Goal: Task Accomplishment & Management: Use online tool/utility

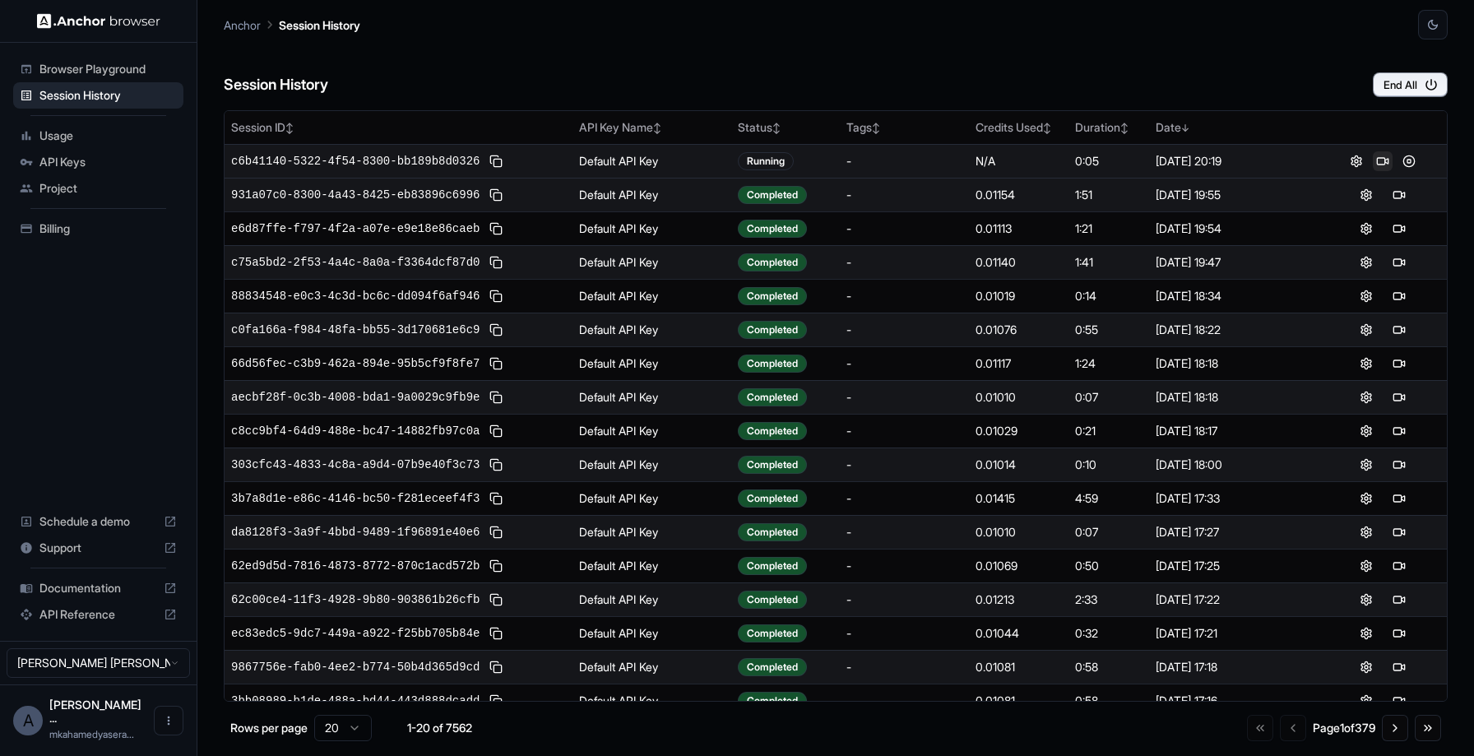
click at [1376, 160] on button at bounding box center [1383, 161] width 20 height 20
click at [1375, 159] on button at bounding box center [1383, 161] width 20 height 20
click at [246, 28] on p "Anchor" at bounding box center [242, 24] width 37 height 17
click at [130, 77] on div "Browser Playground" at bounding box center [98, 69] width 170 height 26
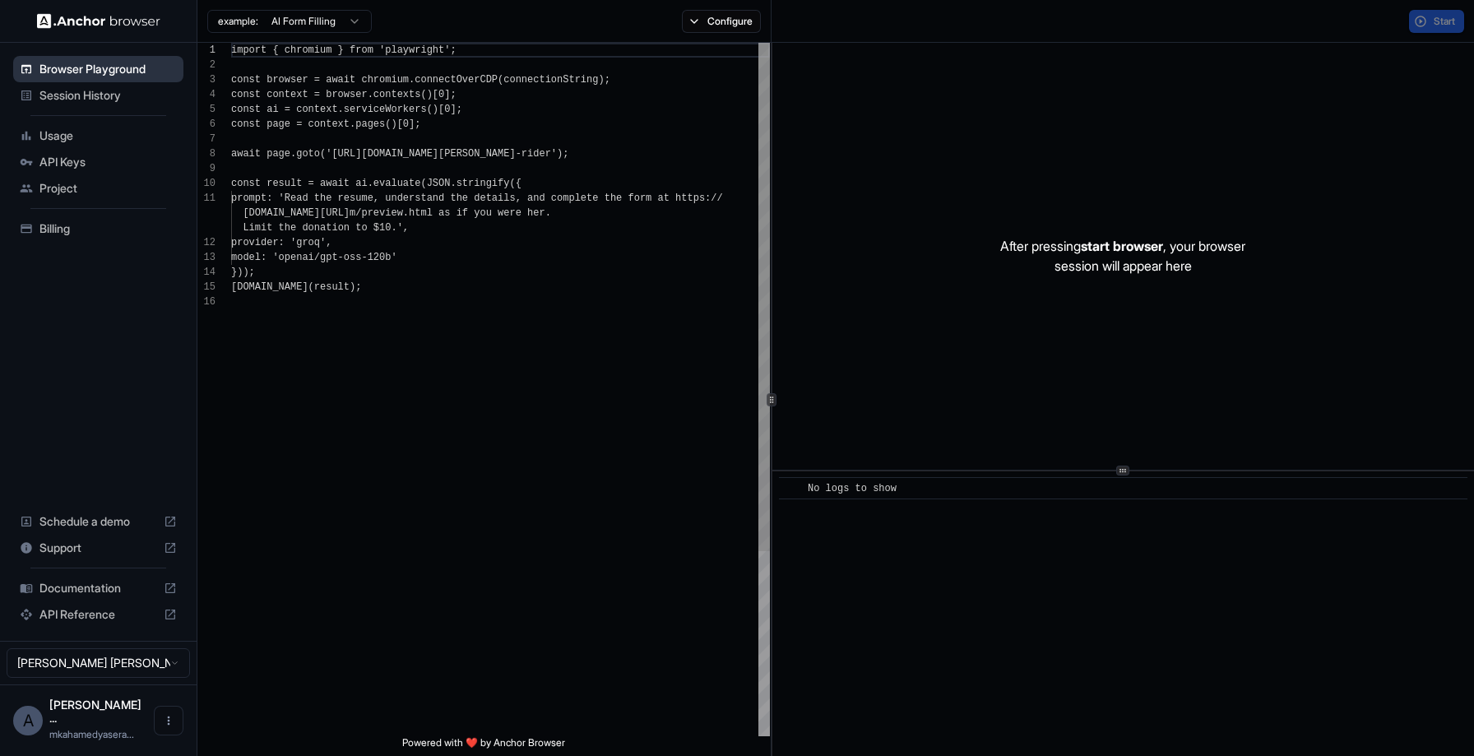
scroll to position [148, 0]
click at [136, 95] on span "Session History" at bounding box center [107, 95] width 137 height 16
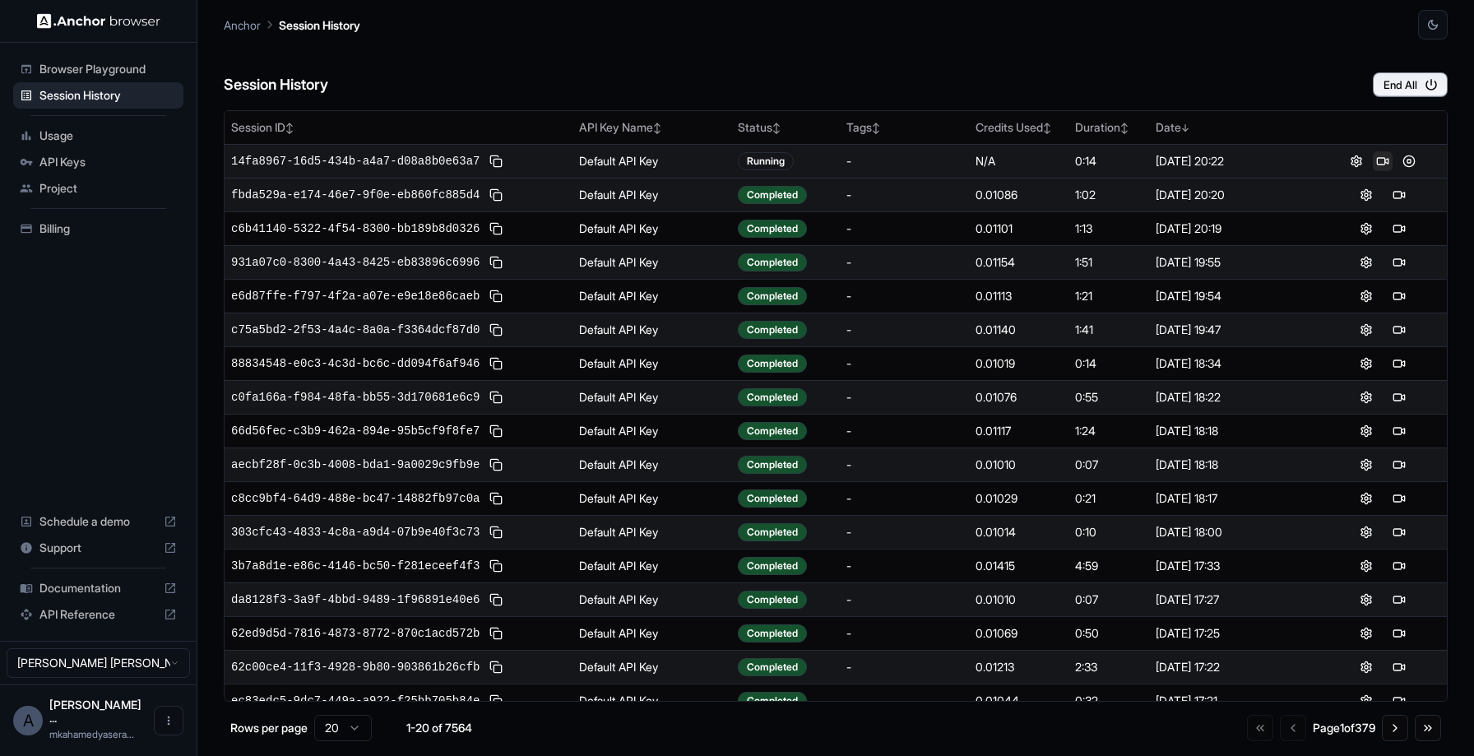
click at [1381, 162] on button at bounding box center [1383, 161] width 20 height 20
click at [131, 58] on div "Browser Playground" at bounding box center [98, 69] width 170 height 26
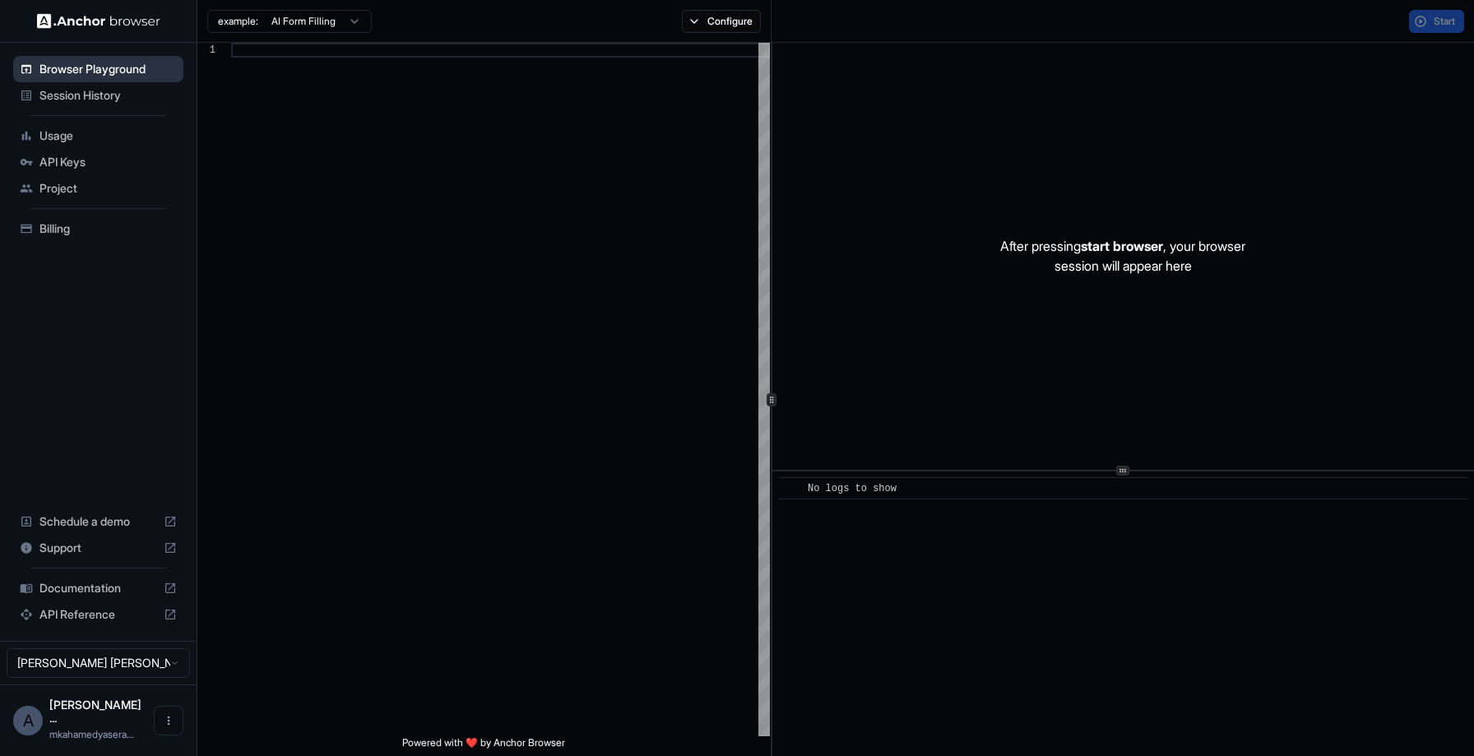
scroll to position [148, 0]
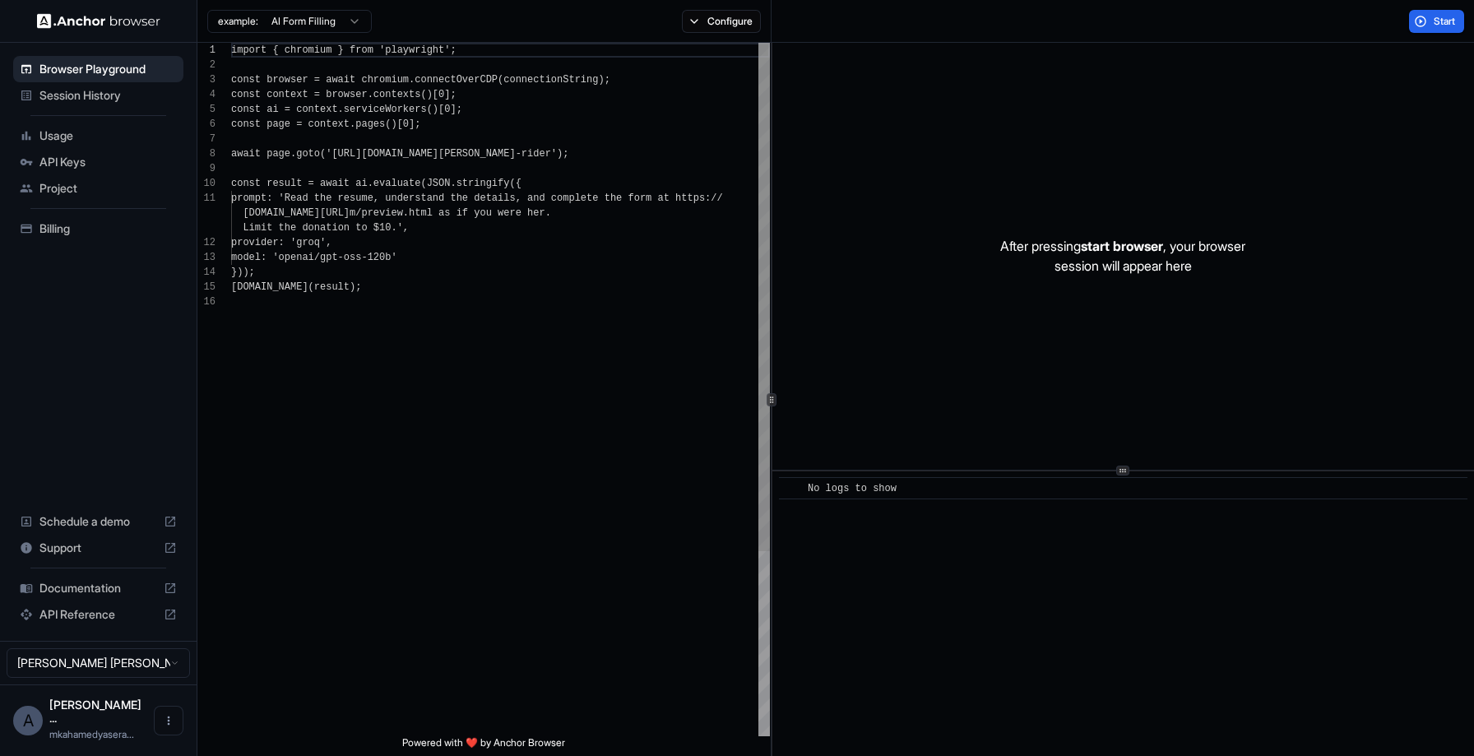
click at [121, 90] on span "Session History" at bounding box center [107, 95] width 137 height 16
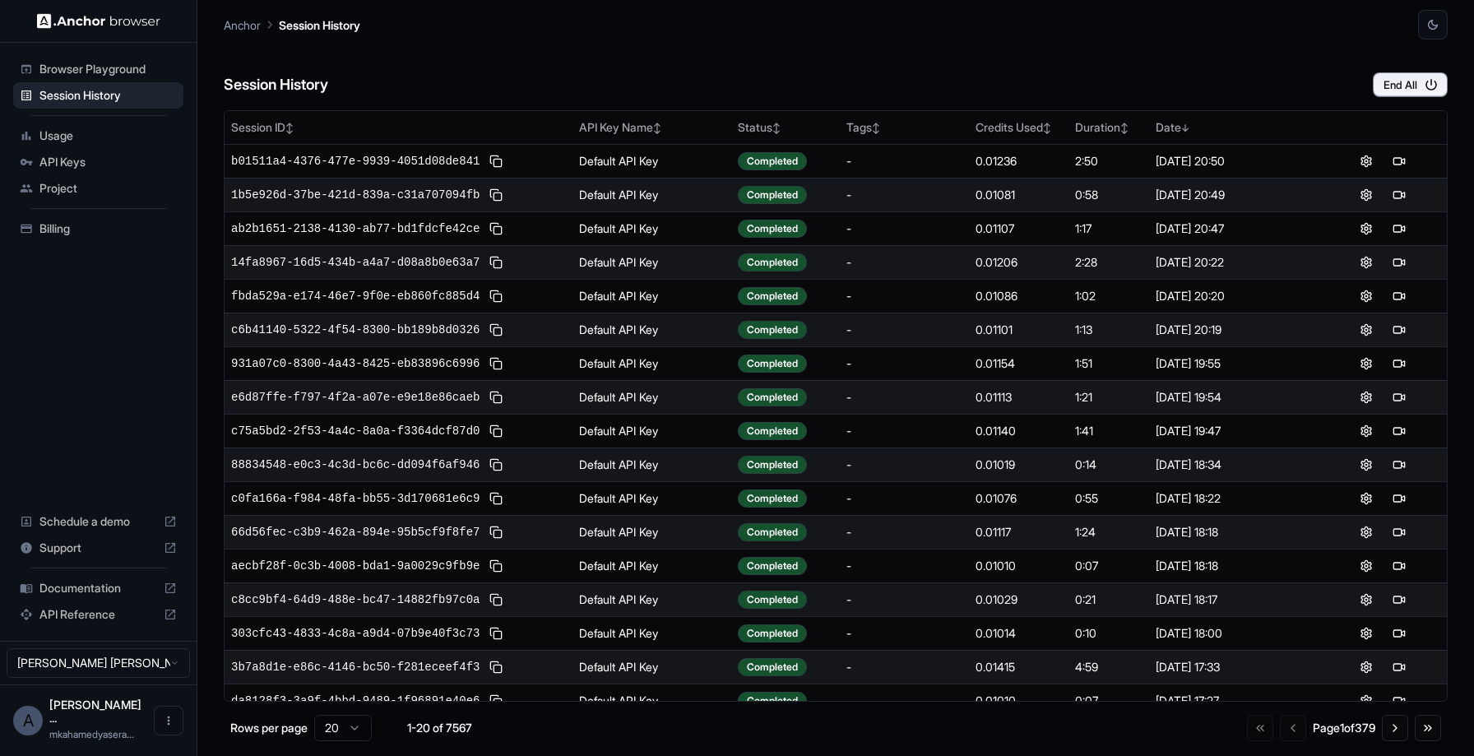
click at [73, 151] on div "API Keys" at bounding box center [98, 162] width 170 height 26
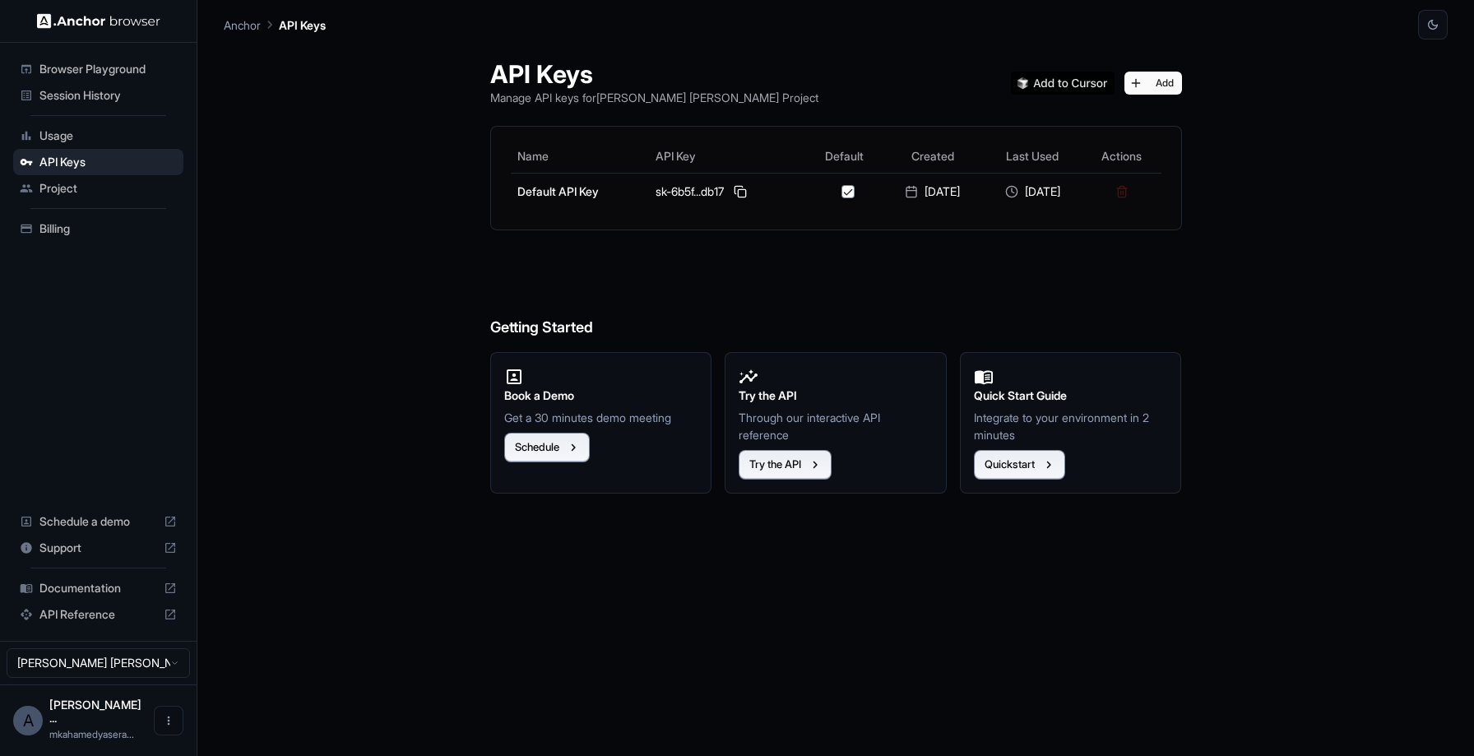
click at [93, 84] on div "Session History" at bounding box center [98, 95] width 170 height 26
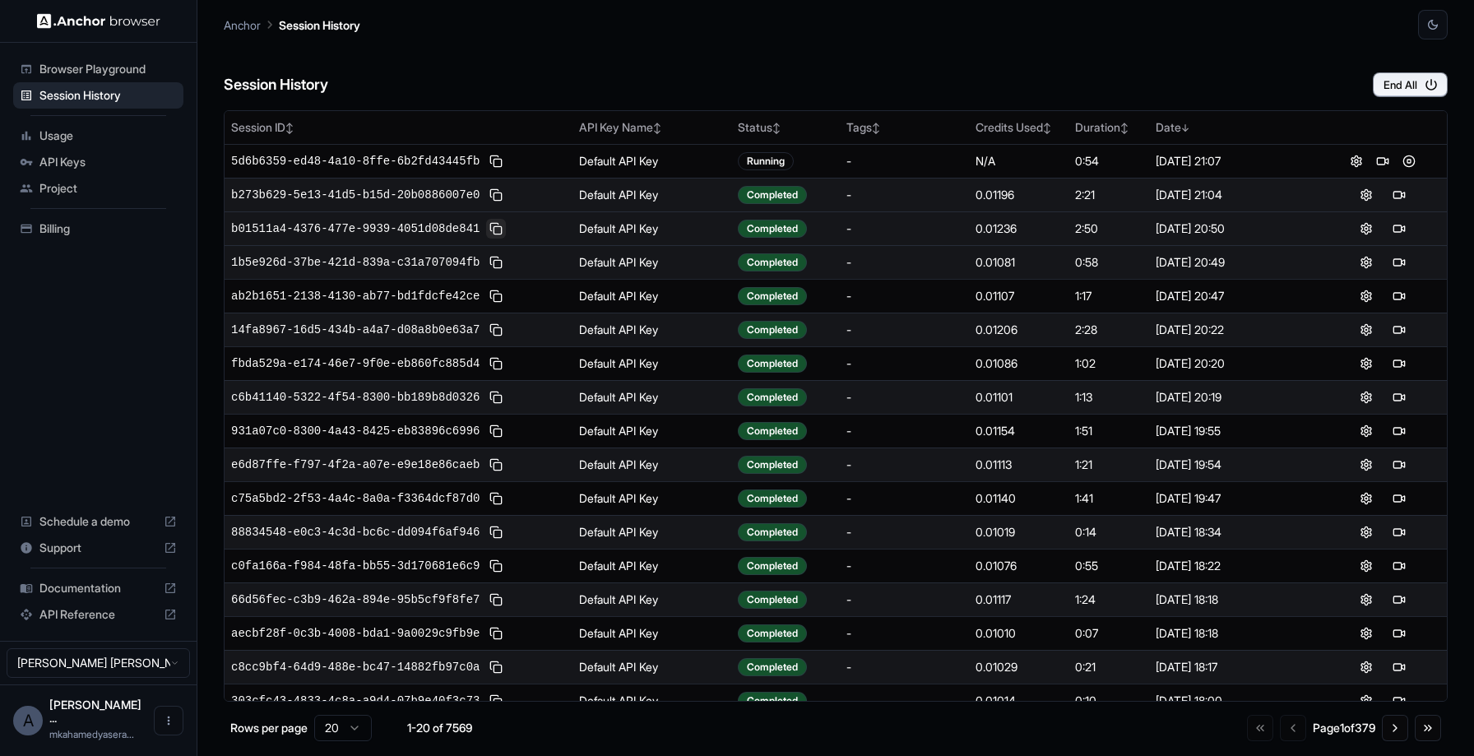
click at [506, 225] on button at bounding box center [496, 229] width 20 height 20
click at [1403, 230] on button at bounding box center [1400, 229] width 20 height 20
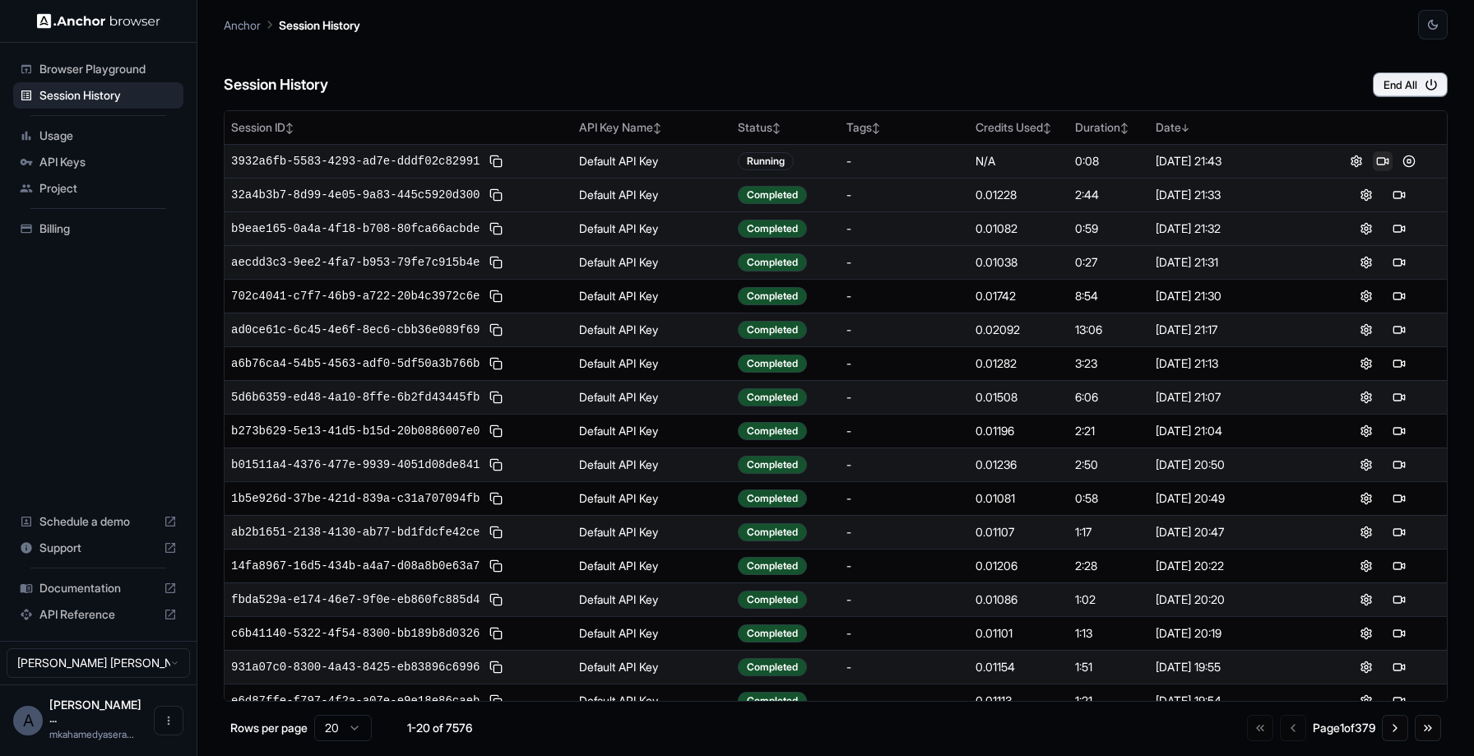
click at [1377, 156] on button at bounding box center [1383, 161] width 20 height 20
click at [1395, 160] on button at bounding box center [1400, 161] width 20 height 20
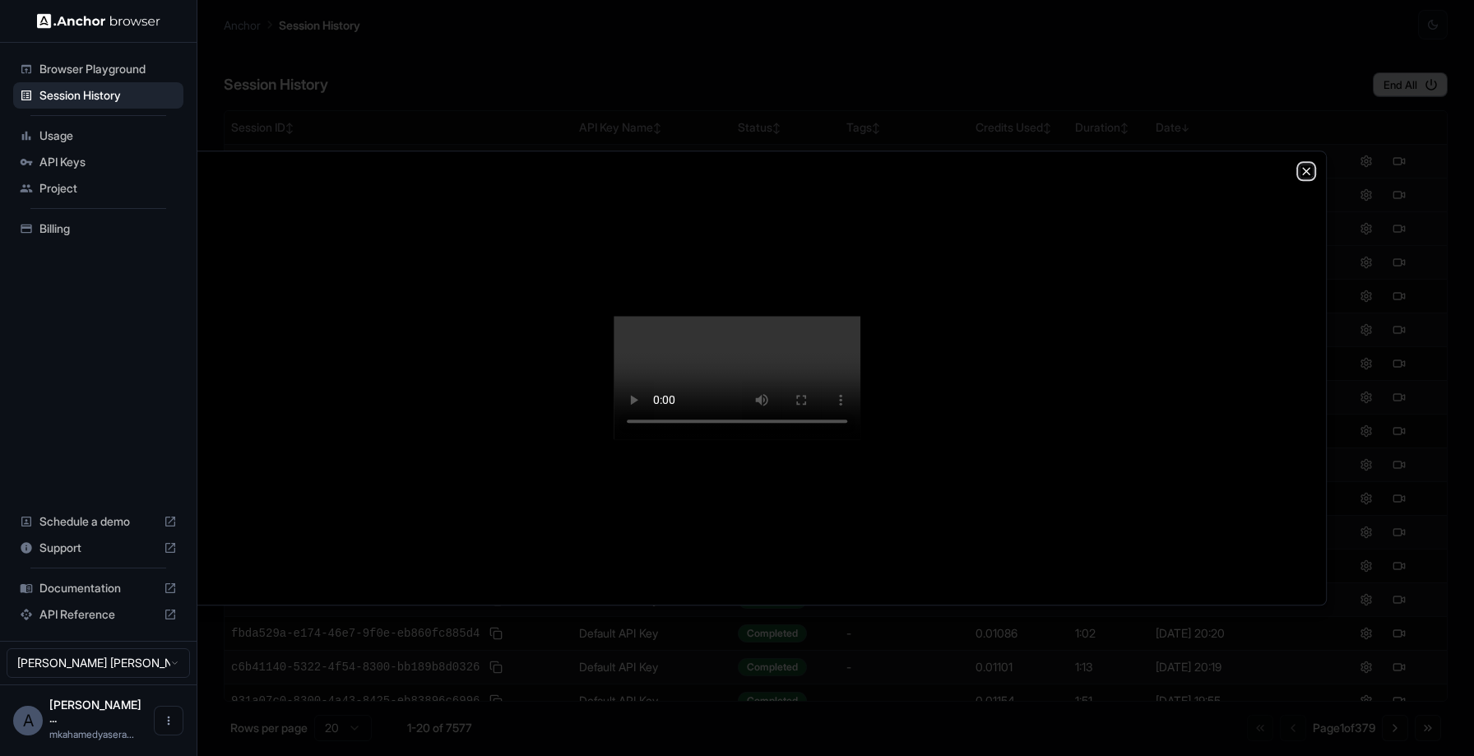
click at [1312, 165] on icon "button" at bounding box center [1306, 171] width 13 height 13
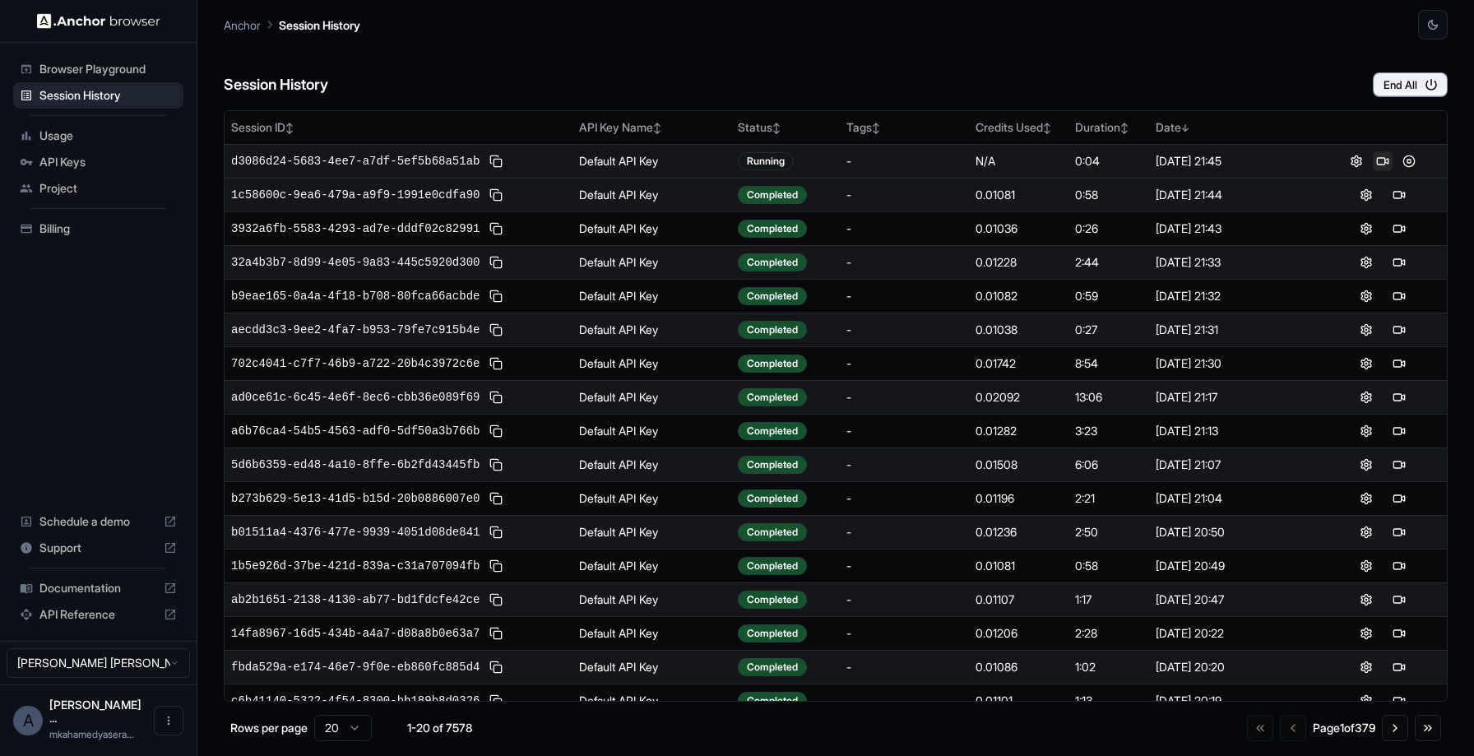
click at [1383, 163] on button at bounding box center [1383, 161] width 20 height 20
click at [1379, 160] on button at bounding box center [1383, 161] width 20 height 20
